Goal: Transaction & Acquisition: Obtain resource

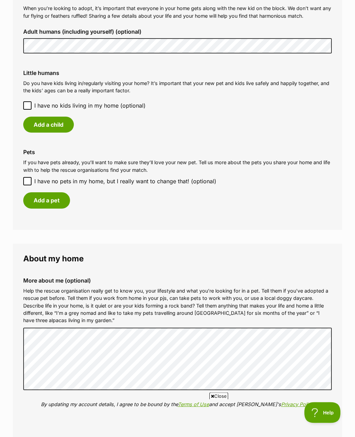
scroll to position [535, 0]
click at [27, 179] on input "I have no pets in my home, but I really want to change that! (optional)" at bounding box center [27, 181] width 8 height 8
checkbox input "true"
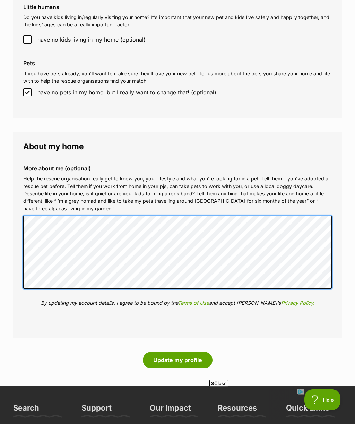
scroll to position [0, 0]
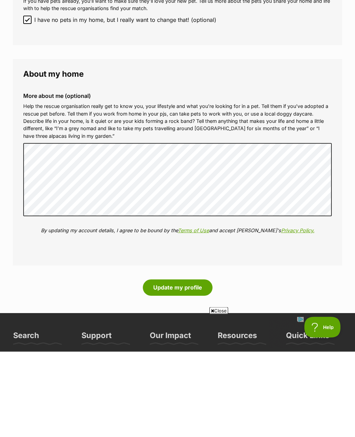
click at [160, 365] on button "Update my profile" at bounding box center [178, 373] width 70 height 16
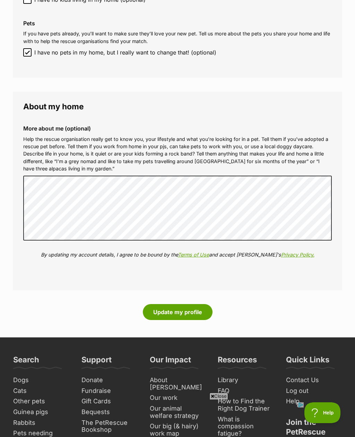
scroll to position [668, 0]
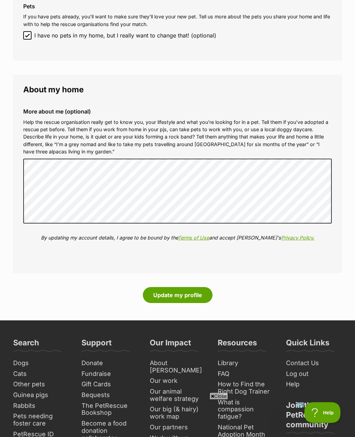
click at [167, 293] on button "Update my profile" at bounding box center [178, 295] width 70 height 16
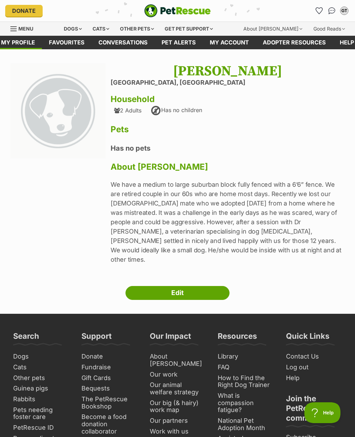
click at [71, 31] on div "Dogs" at bounding box center [73, 29] width 28 height 14
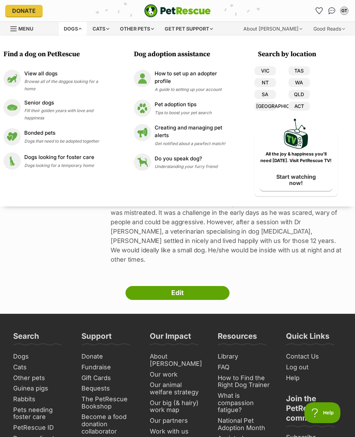
click at [306, 94] on link "QLD" at bounding box center [300, 94] width 22 height 9
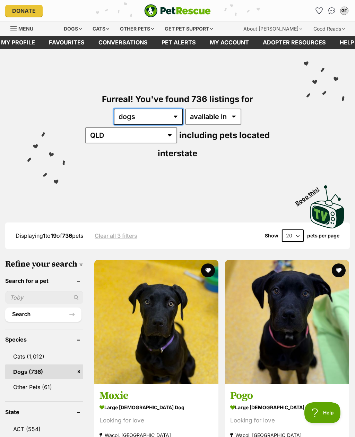
click at [114, 118] on select "any type of pet cats dogs other pets" at bounding box center [148, 117] width 69 height 16
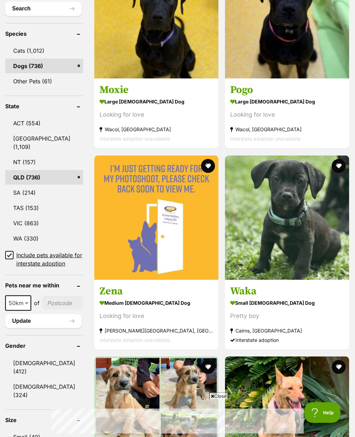
scroll to position [306, 0]
click at [6, 251] on input "Include pets available for interstate adoption" at bounding box center [9, 255] width 8 height 8
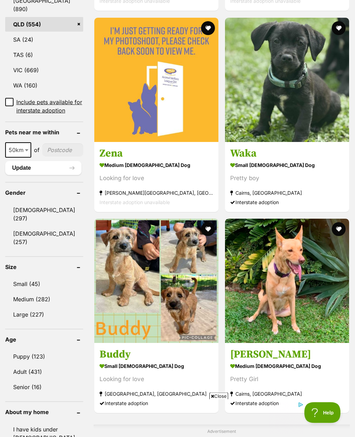
click at [15, 277] on link "Small (45)" at bounding box center [44, 284] width 78 height 15
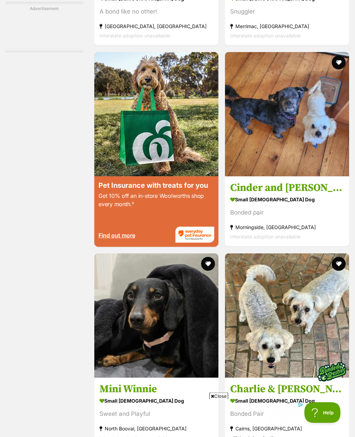
scroll to position [1265, 0]
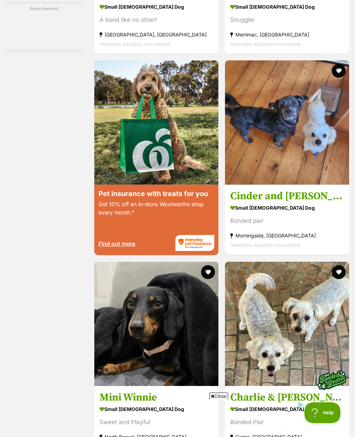
scroll to position [0, 0]
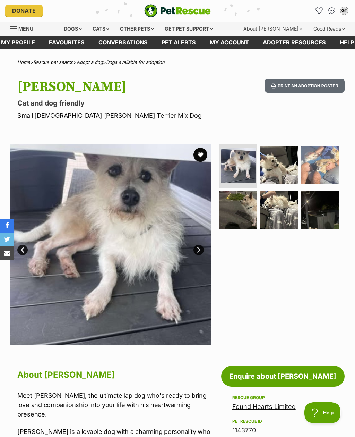
click at [283, 165] on img at bounding box center [279, 165] width 38 height 38
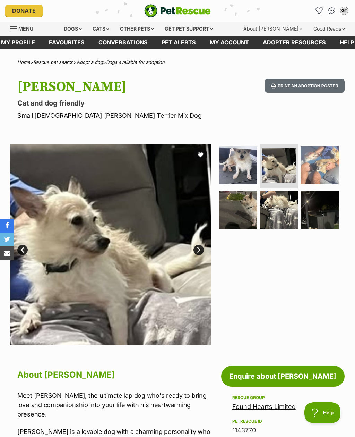
click at [327, 161] on img at bounding box center [320, 165] width 38 height 38
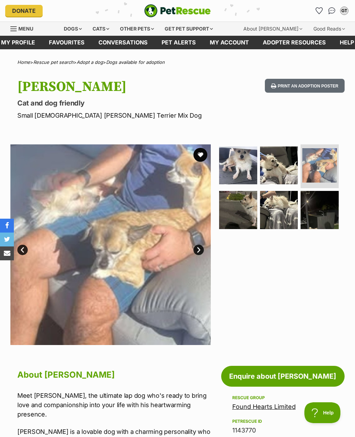
click at [239, 212] on img at bounding box center [238, 210] width 38 height 38
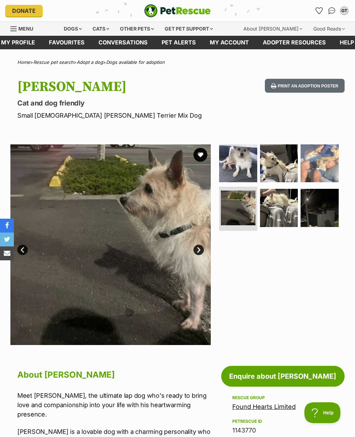
click at [284, 216] on img at bounding box center [279, 208] width 38 height 38
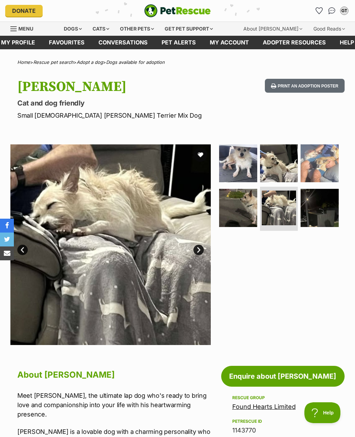
click at [321, 212] on img at bounding box center [320, 208] width 38 height 38
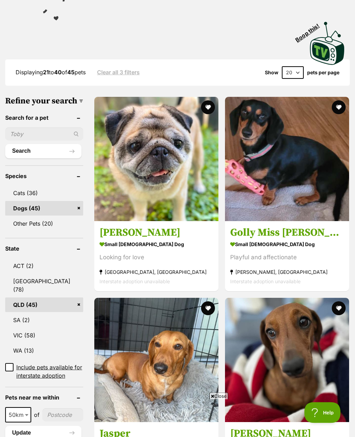
scroll to position [152, 0]
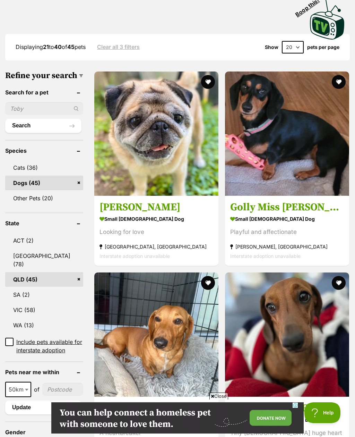
scroll to position [0, 0]
click at [213, 401] on h3 "Jasper" at bounding box center [157, 407] width 114 height 13
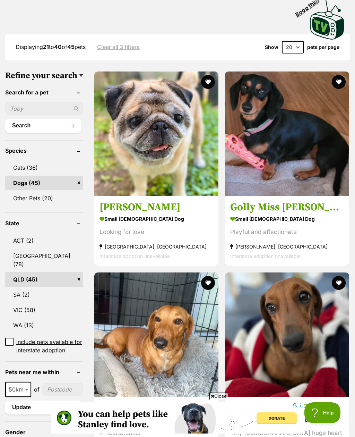
click at [230, 201] on h3 "Golly Miss [PERSON_NAME]" at bounding box center [287, 207] width 114 height 13
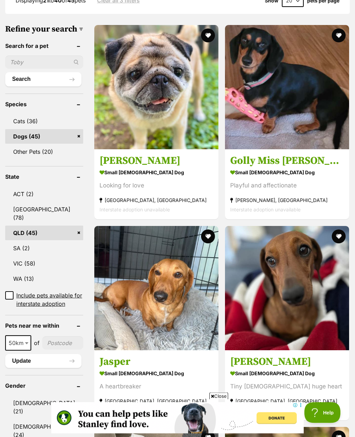
scroll to position [220, 0]
click at [230, 368] on strong "small [DEMOGRAPHIC_DATA] Dog" at bounding box center [287, 373] width 114 height 10
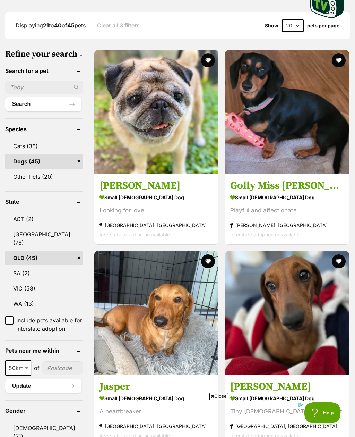
scroll to position [195, 0]
click at [332, 255] on button "favourite" at bounding box center [339, 262] width 14 height 14
click at [332, 53] on button "favourite" at bounding box center [339, 60] width 14 height 14
click at [225, 375] on link "[PERSON_NAME] small [DEMOGRAPHIC_DATA] Dog Tiny [DEMOGRAPHIC_DATA] huge heart […" at bounding box center [287, 410] width 124 height 70
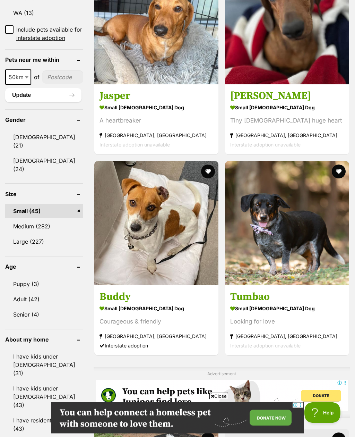
scroll to position [486, 0]
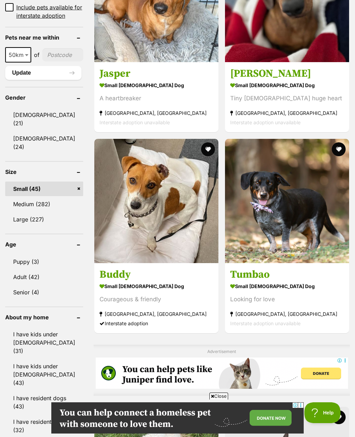
click at [201, 410] on button "favourite" at bounding box center [208, 417] width 14 height 14
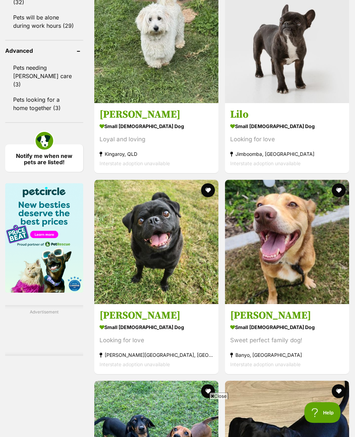
scroll to position [936, 0]
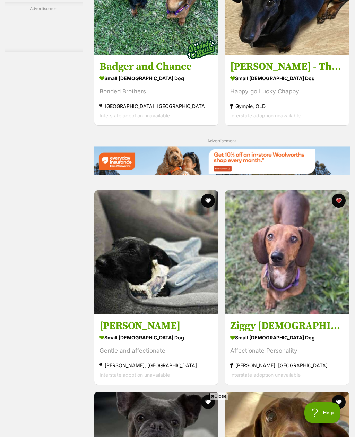
scroll to position [0, 0]
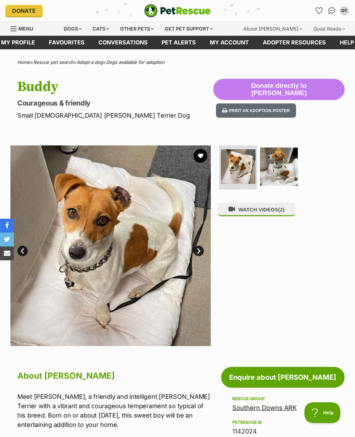
click at [201, 158] on button "favourite" at bounding box center [201, 156] width 14 height 14
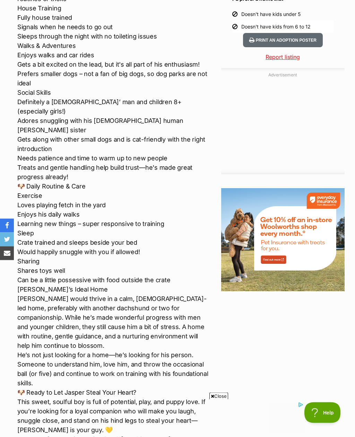
scroll to position [695, 0]
click at [29, 350] on p "Meet Jasper – A True Gem & Best Friend! Breed: Miniature Dachshund (7.5kg) Colo…" at bounding box center [114, 111] width 194 height 703
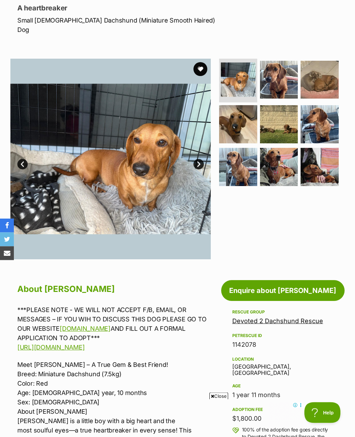
scroll to position [91, 0]
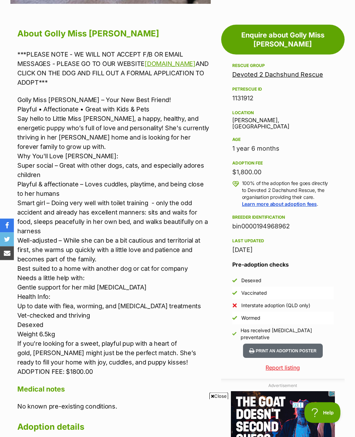
scroll to position [350, 0]
click at [355, 341] on div "Advertisement Adoption information I've been adopted! This pet is no longer ava…" at bounding box center [177, 371] width 355 height 706
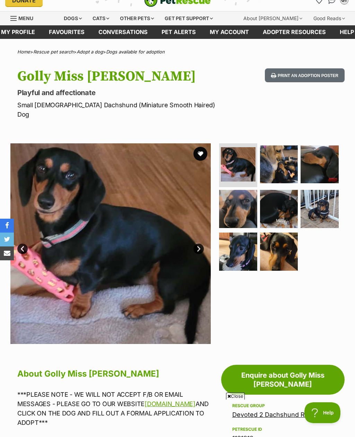
scroll to position [0, 0]
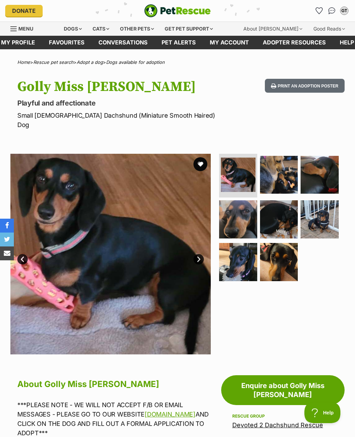
click at [198, 157] on button "favourite" at bounding box center [201, 164] width 14 height 14
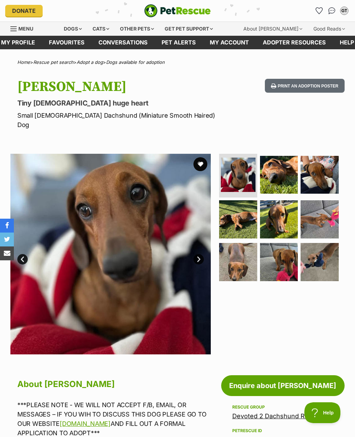
click at [197, 157] on button "favourite" at bounding box center [201, 164] width 14 height 14
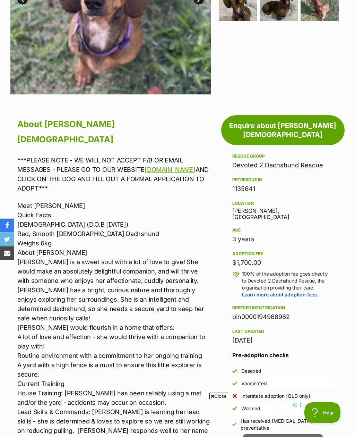
scroll to position [261, 0]
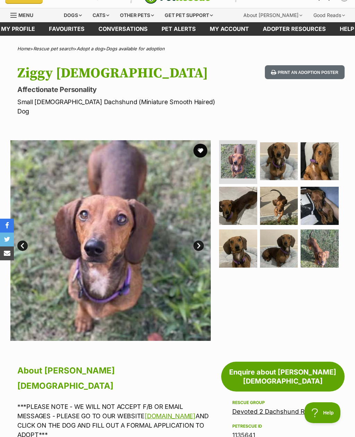
scroll to position [11, 0]
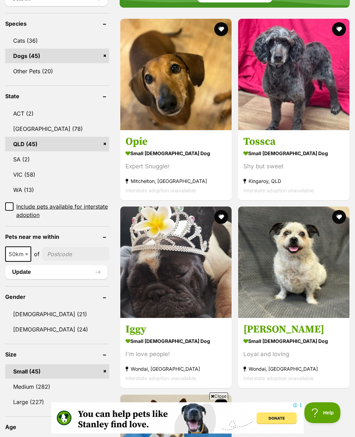
click at [56, 307] on link "Male (21)" at bounding box center [57, 314] width 104 height 15
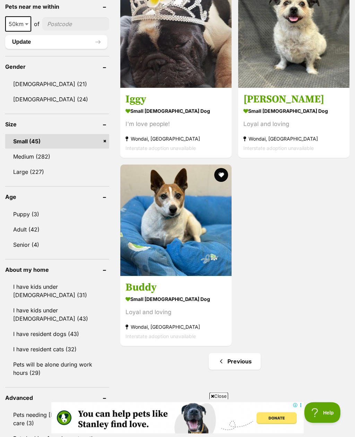
scroll to position [531, 0]
click at [229, 353] on link "Previous" at bounding box center [235, 361] width 52 height 17
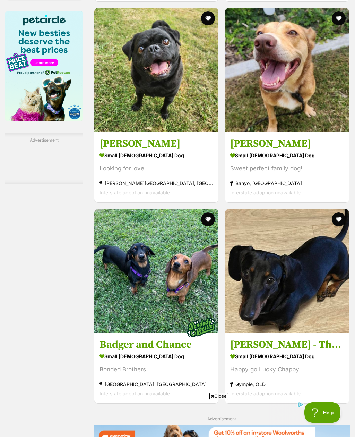
scroll to position [1108, 0]
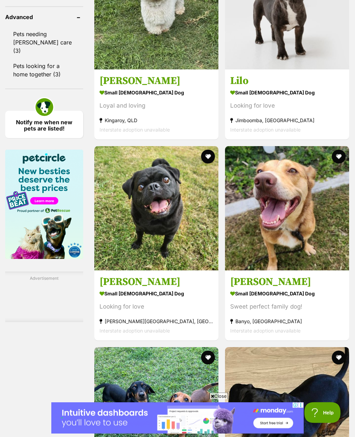
scroll to position [970, 0]
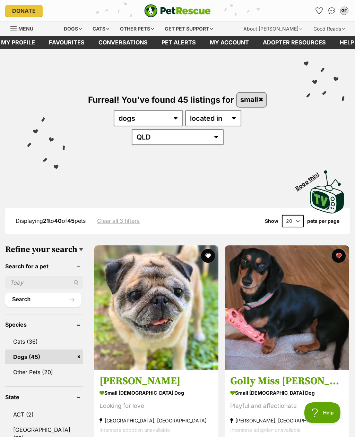
scroll to position [0, 0]
click at [320, 12] on icon "Favourites" at bounding box center [319, 11] width 7 height 6
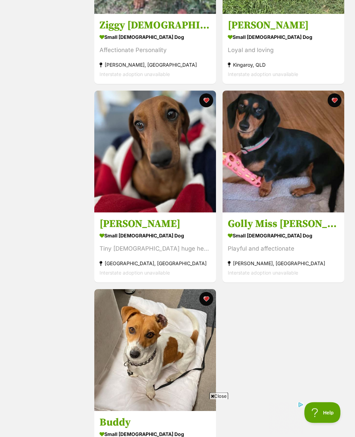
scroll to position [250, 0]
click at [334, 101] on button "favourite" at bounding box center [334, 100] width 14 height 14
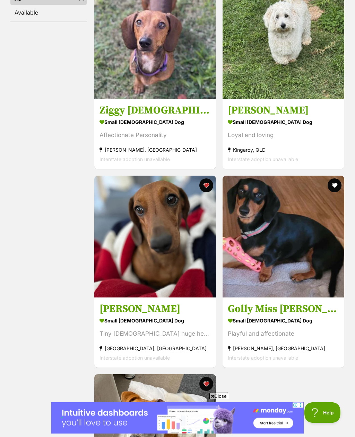
scroll to position [157, 0]
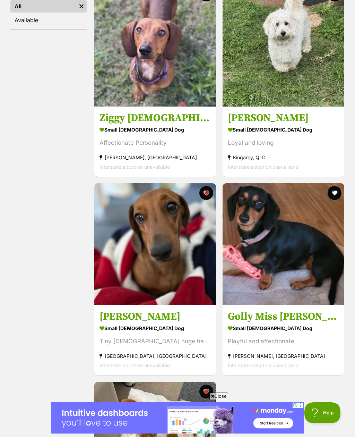
click at [241, 122] on h3 "[PERSON_NAME]" at bounding box center [283, 117] width 111 height 13
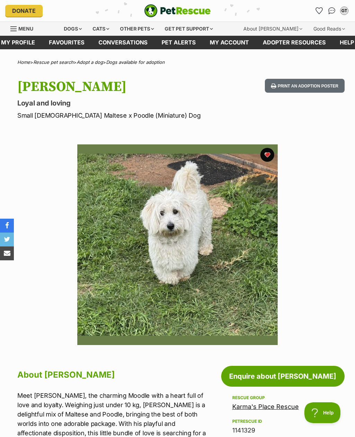
click at [33, 320] on section "Available 1 of 1 images Next Prev 1" at bounding box center [177, 239] width 355 height 211
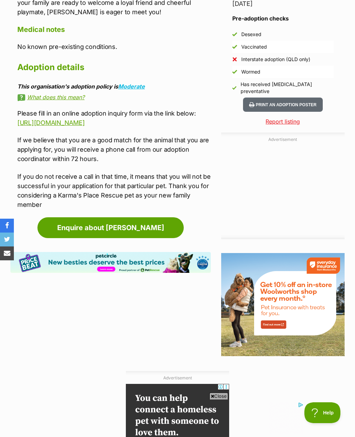
scroll to position [587, 0]
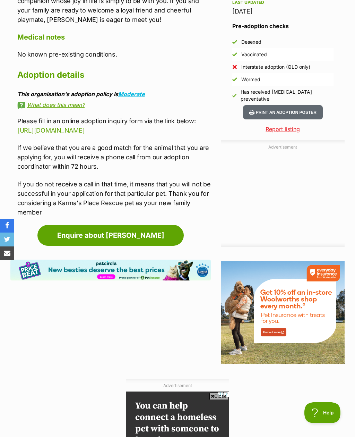
click at [53, 225] on link "Enquire about [PERSON_NAME]" at bounding box center [110, 235] width 146 height 21
click at [36, 127] on link "http://karmasplacerescue.org.au/adoption-inquiry/" at bounding box center [50, 130] width 67 height 7
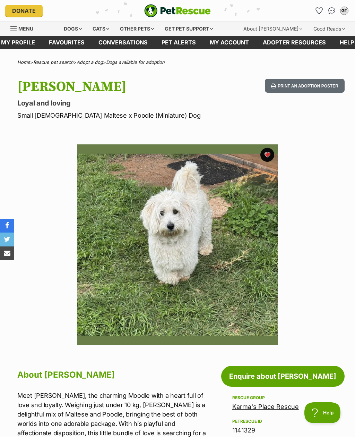
click at [340, 10] on button "GT" at bounding box center [344, 10] width 11 height 11
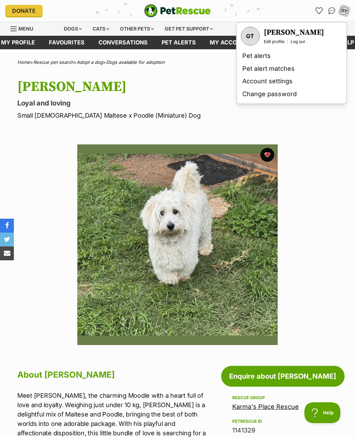
click at [247, 81] on link "Account settings" at bounding box center [292, 81] width 104 height 13
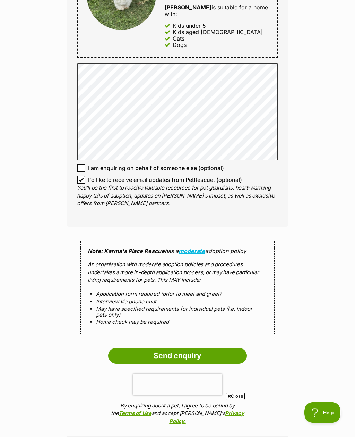
scroll to position [402, 0]
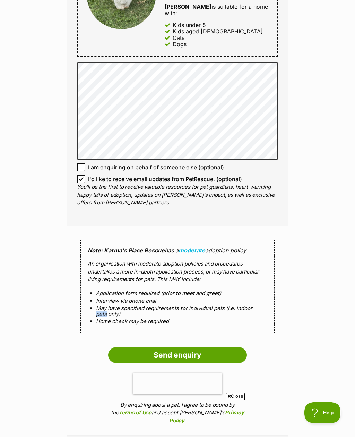
click at [9, 254] on div "Enquire about [PERSON_NAME] Full name [PERSON_NAME] Email We require this to be…" at bounding box center [177, 101] width 355 height 880
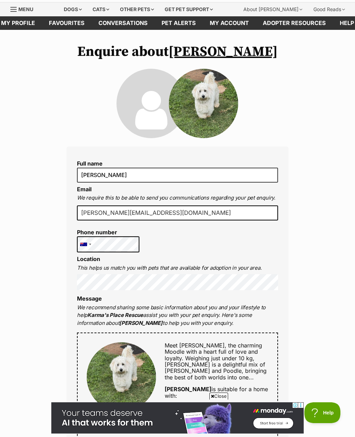
scroll to position [19, 0]
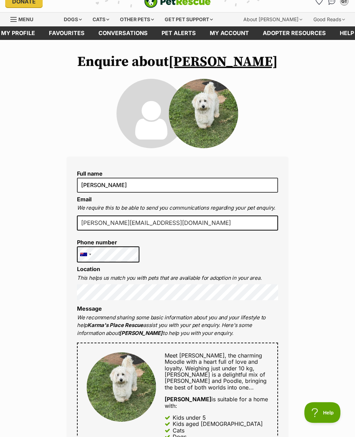
scroll to position [0, 0]
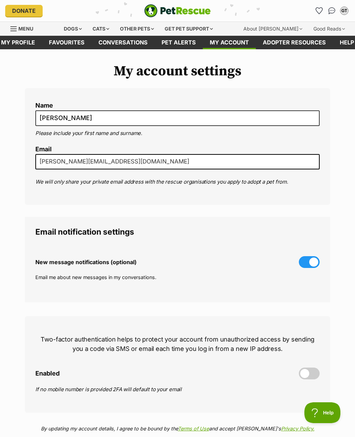
click at [18, 41] on link "My profile" at bounding box center [18, 43] width 48 height 14
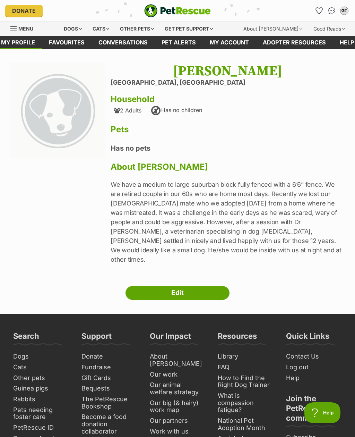
click at [168, 251] on p "We have a medium to large suburban block fully fenced with a 6’6” fence. We are…" at bounding box center [228, 222] width 234 height 84
click at [163, 250] on p "We have a medium to large suburban block fully fenced with a 6’6” fence. We are…" at bounding box center [228, 222] width 234 height 84
click at [143, 286] on link "Edit" at bounding box center [178, 293] width 104 height 14
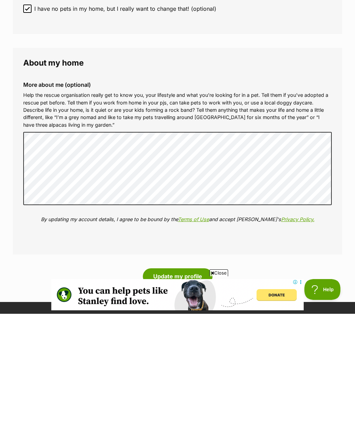
click at [158, 391] on button "Update my profile" at bounding box center [178, 399] width 70 height 16
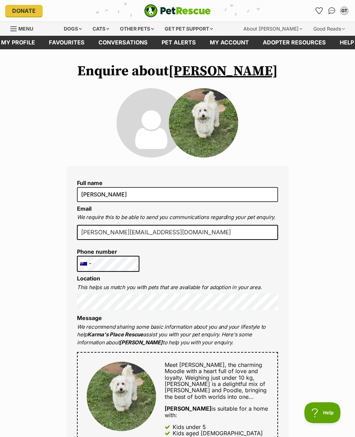
click at [321, 10] on icon "Favourites" at bounding box center [319, 11] width 7 height 6
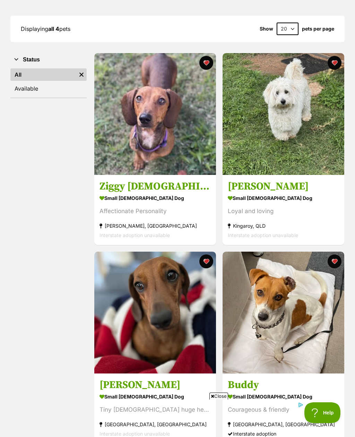
scroll to position [88, 0]
